Goal: Task Accomplishment & Management: Use online tool/utility

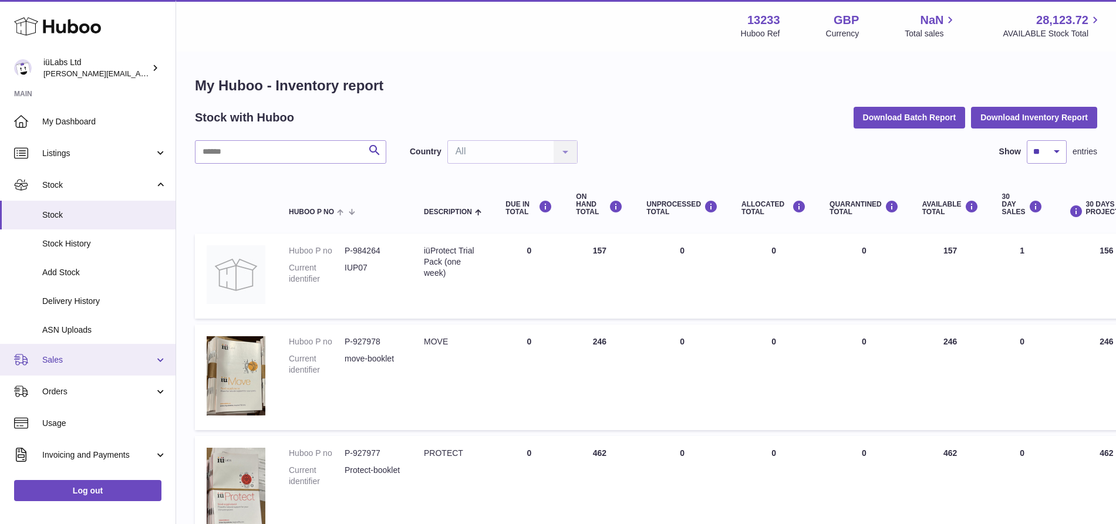
click at [62, 356] on span "Sales" at bounding box center [98, 360] width 112 height 11
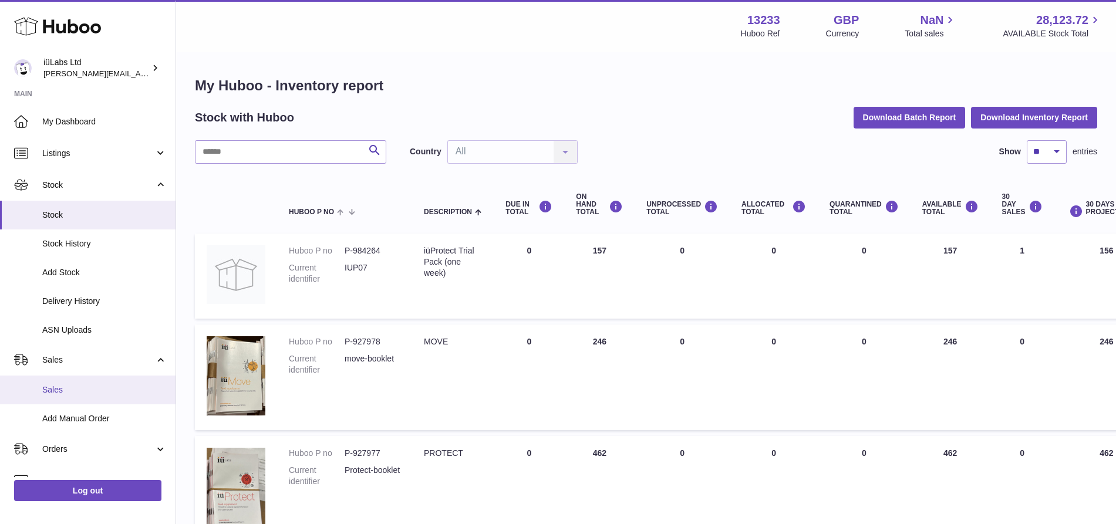
click at [72, 378] on link "Sales" at bounding box center [88, 390] width 176 height 29
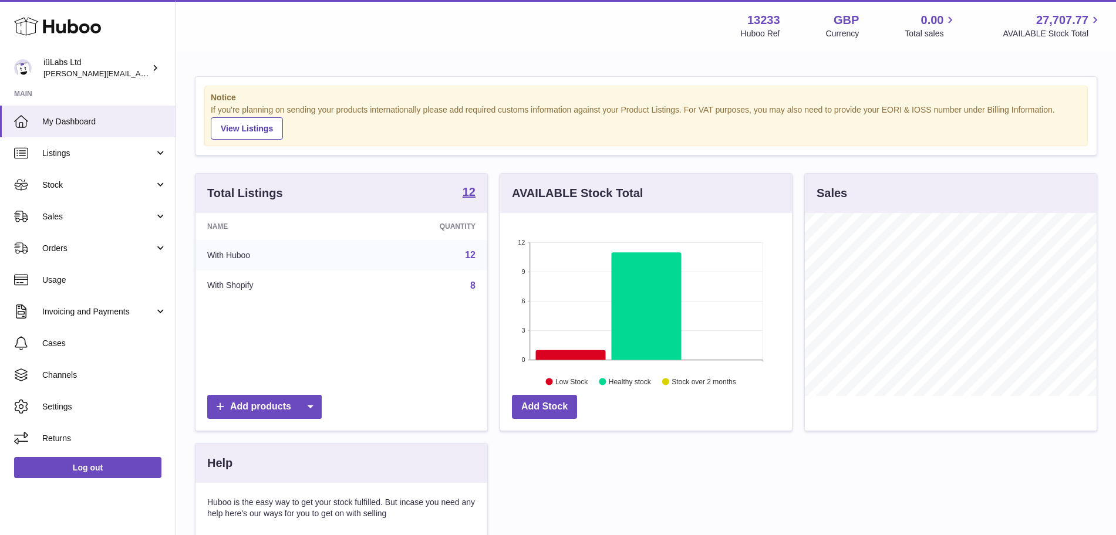
scroll to position [183, 292]
click at [63, 222] on link "Sales" at bounding box center [88, 217] width 176 height 32
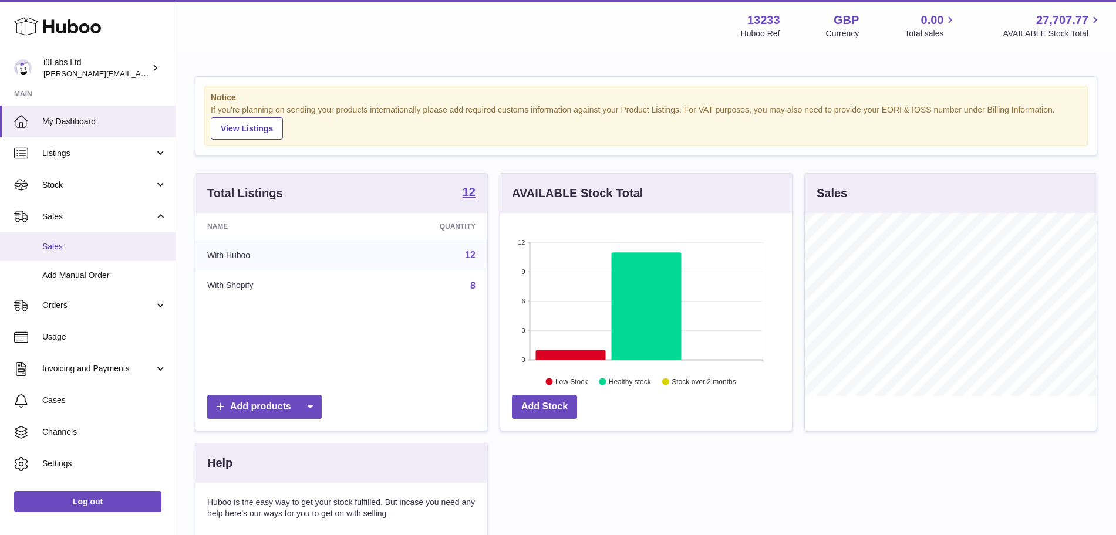
click at [61, 241] on span "Sales" at bounding box center [104, 246] width 124 height 11
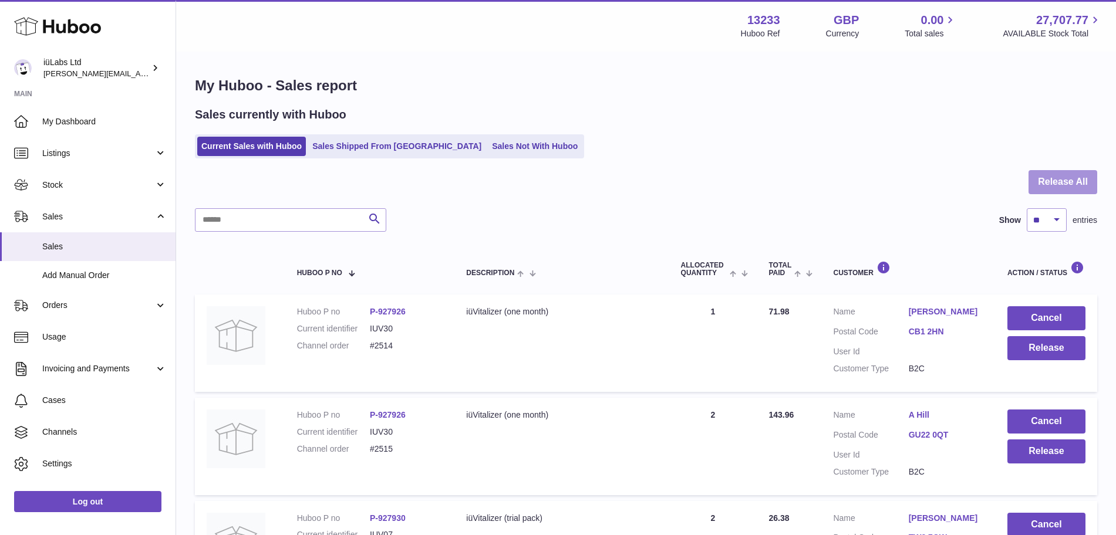
click at [1065, 191] on button "Release All" at bounding box center [1062, 182] width 69 height 24
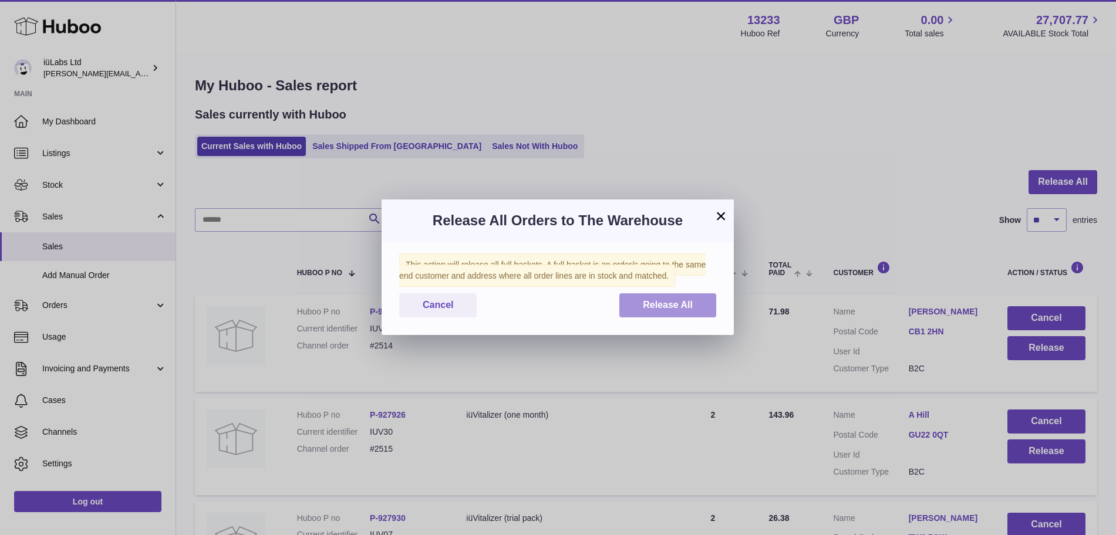
click at [657, 306] on span "Release All" at bounding box center [668, 305] width 50 height 10
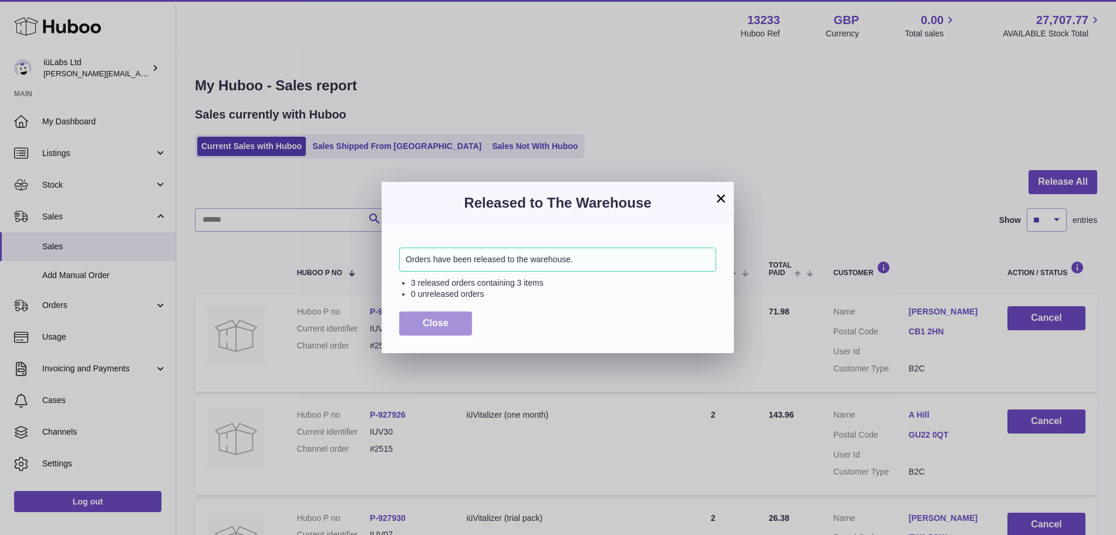
click at [433, 325] on span "Close" at bounding box center [436, 323] width 26 height 10
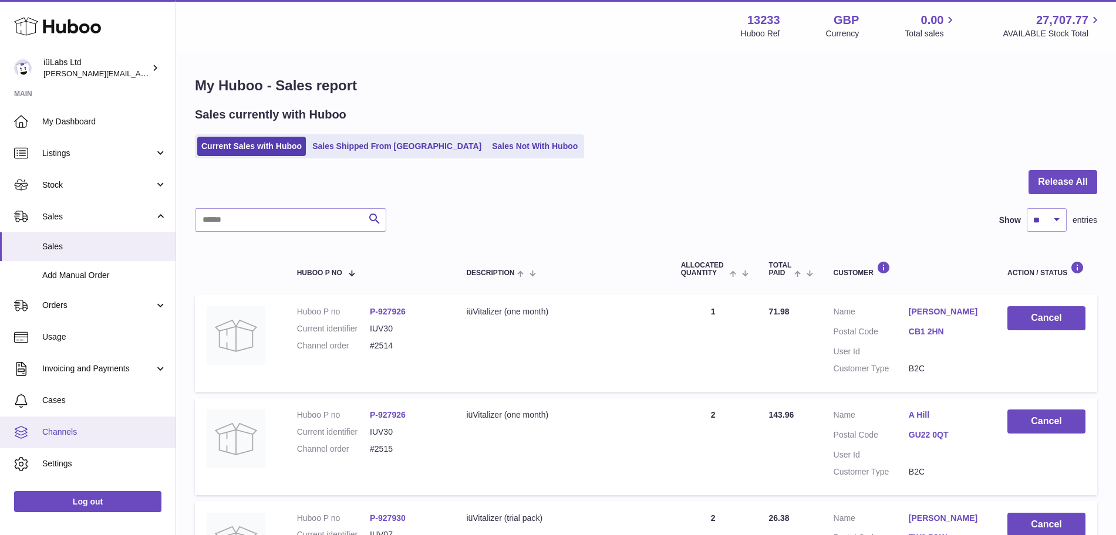
scroll to position [23, 0]
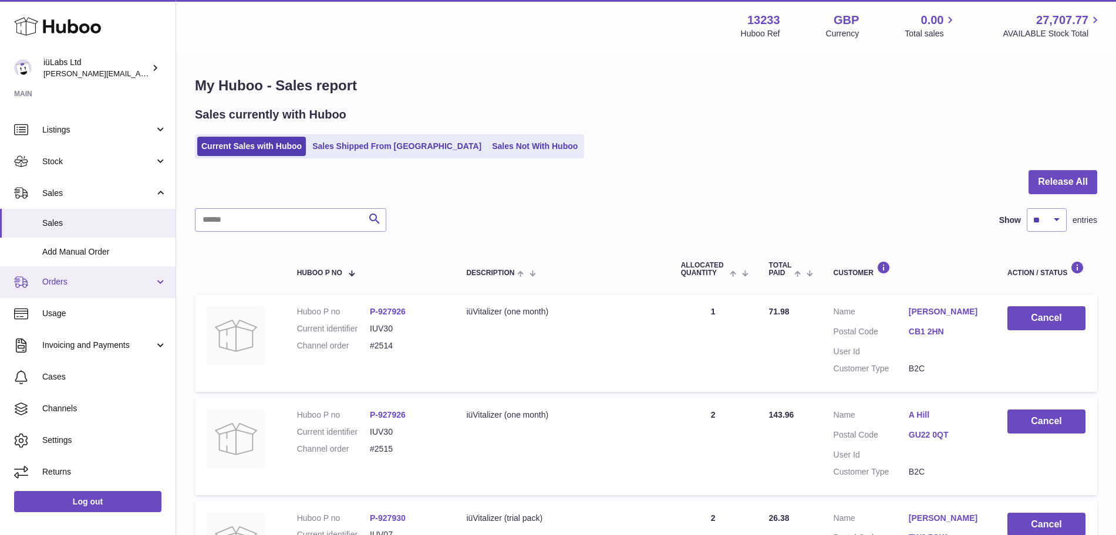
click at [107, 285] on span "Orders" at bounding box center [98, 281] width 112 height 11
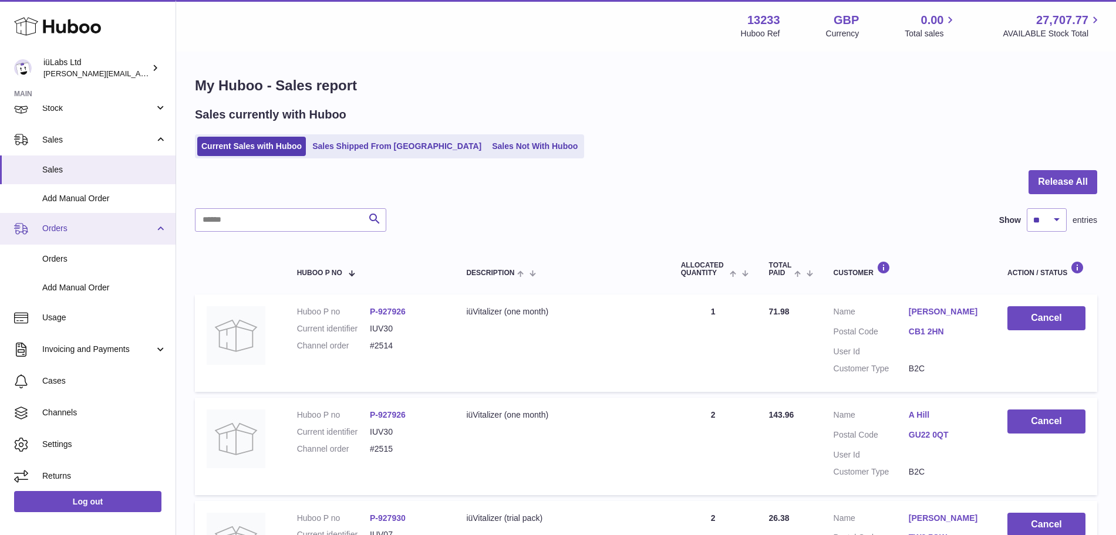
scroll to position [81, 0]
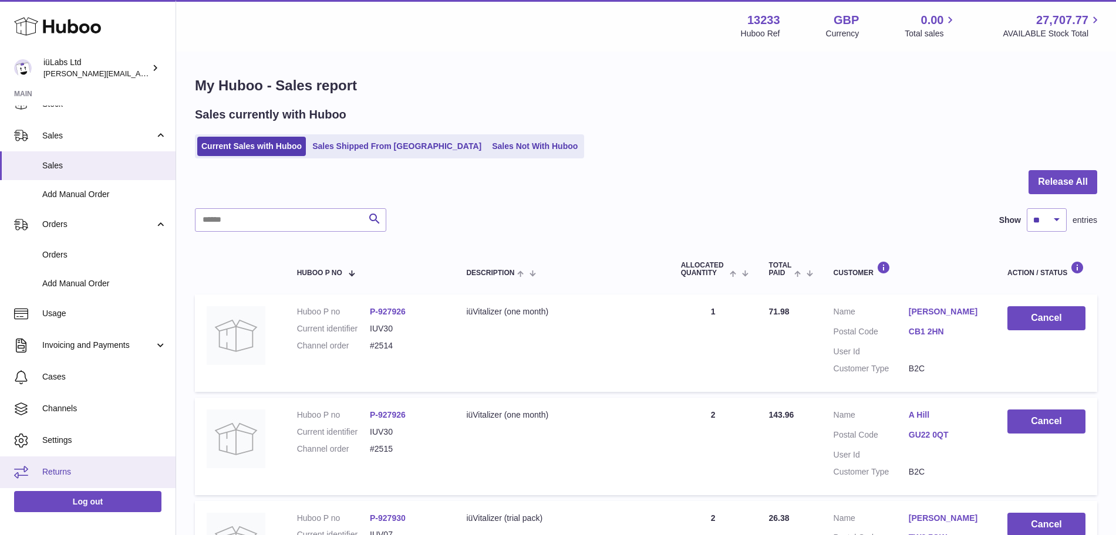
click at [88, 472] on span "Returns" at bounding box center [104, 472] width 124 height 11
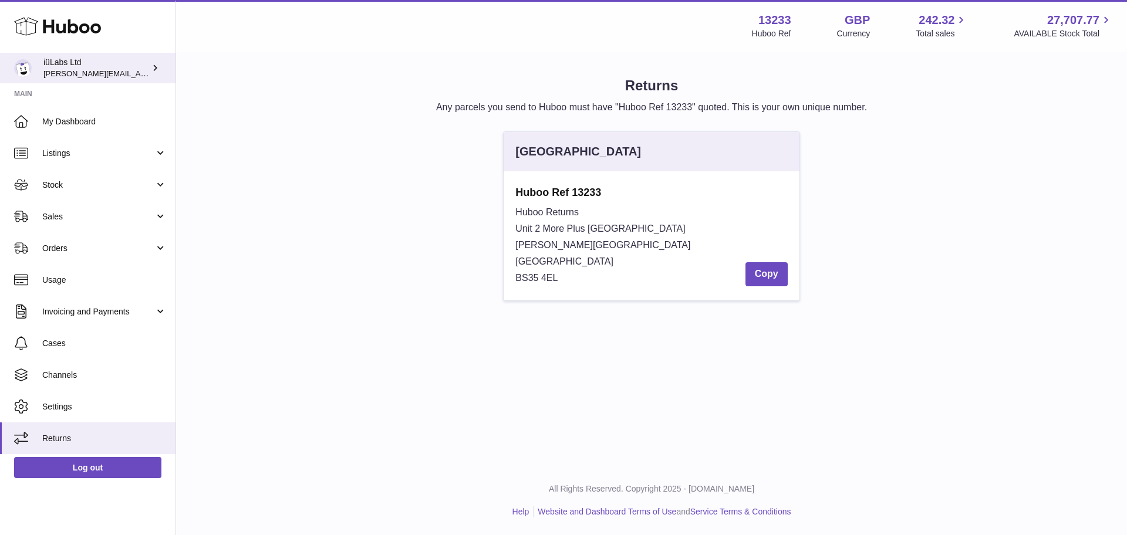
click at [135, 80] on link "iüLabs Ltd [PERSON_NAME][EMAIL_ADDRESS][DOMAIN_NAME]" at bounding box center [88, 68] width 176 height 31
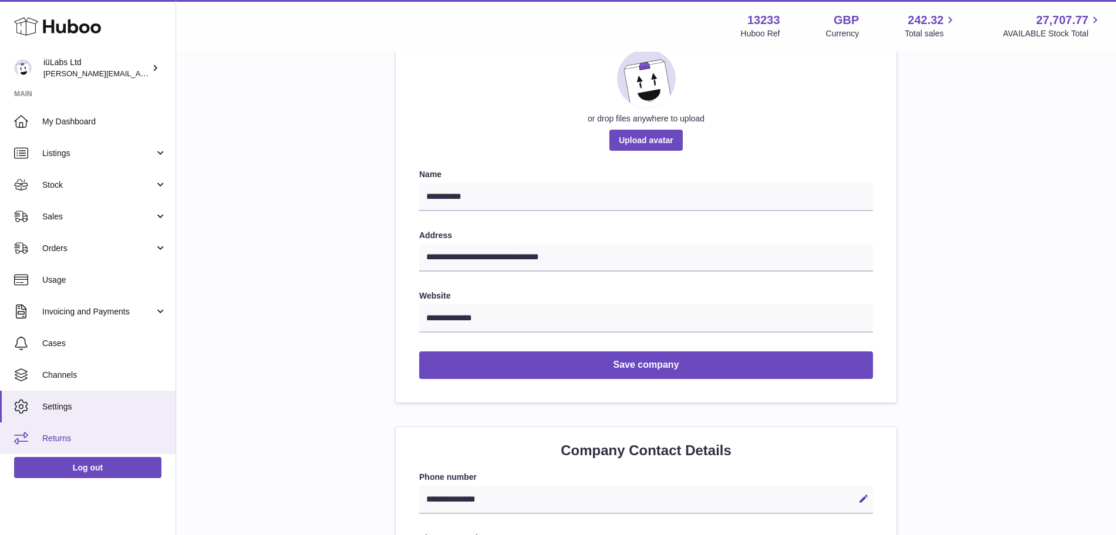
scroll to position [161, 0]
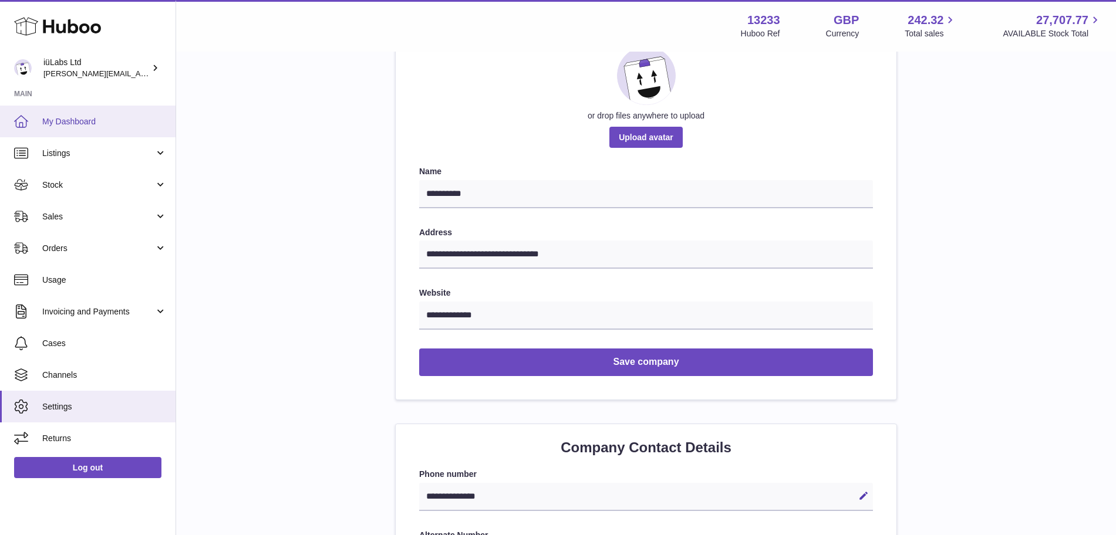
click at [88, 134] on link "My Dashboard" at bounding box center [88, 122] width 176 height 32
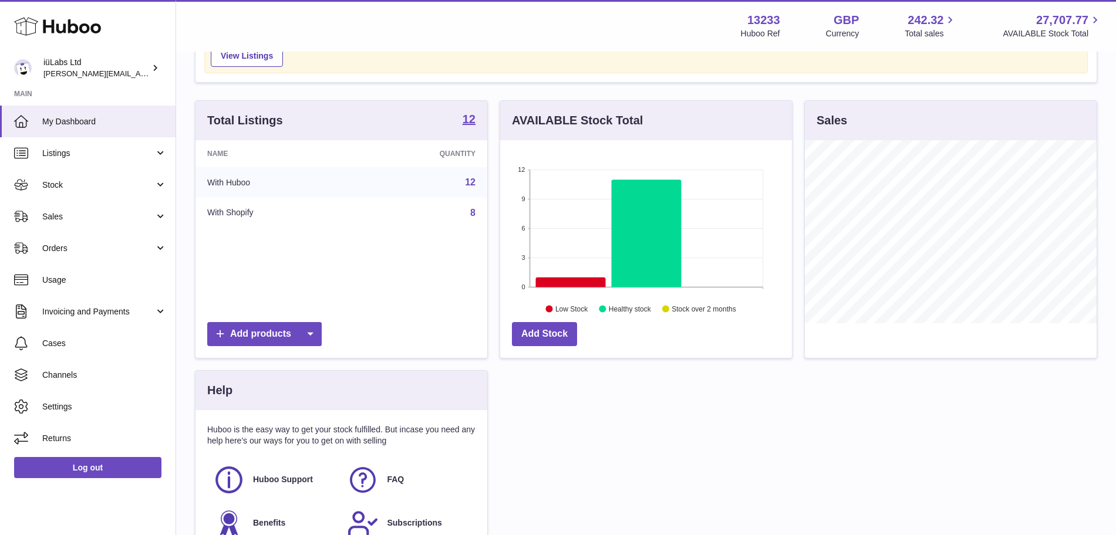
scroll to position [201, 0]
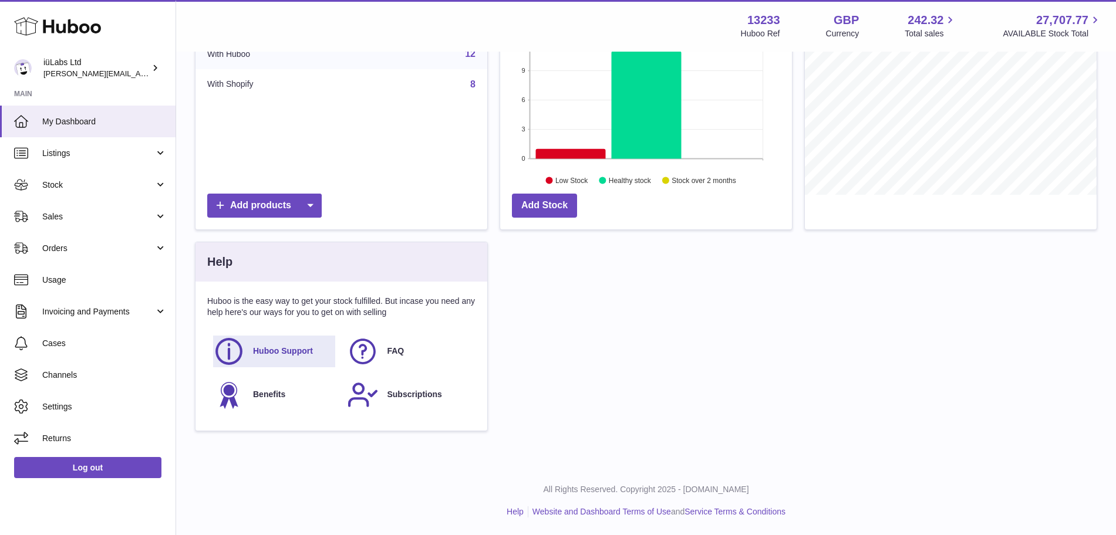
click at [256, 354] on span "Huboo Support" at bounding box center [283, 351] width 60 height 11
